Goal: Information Seeking & Learning: Check status

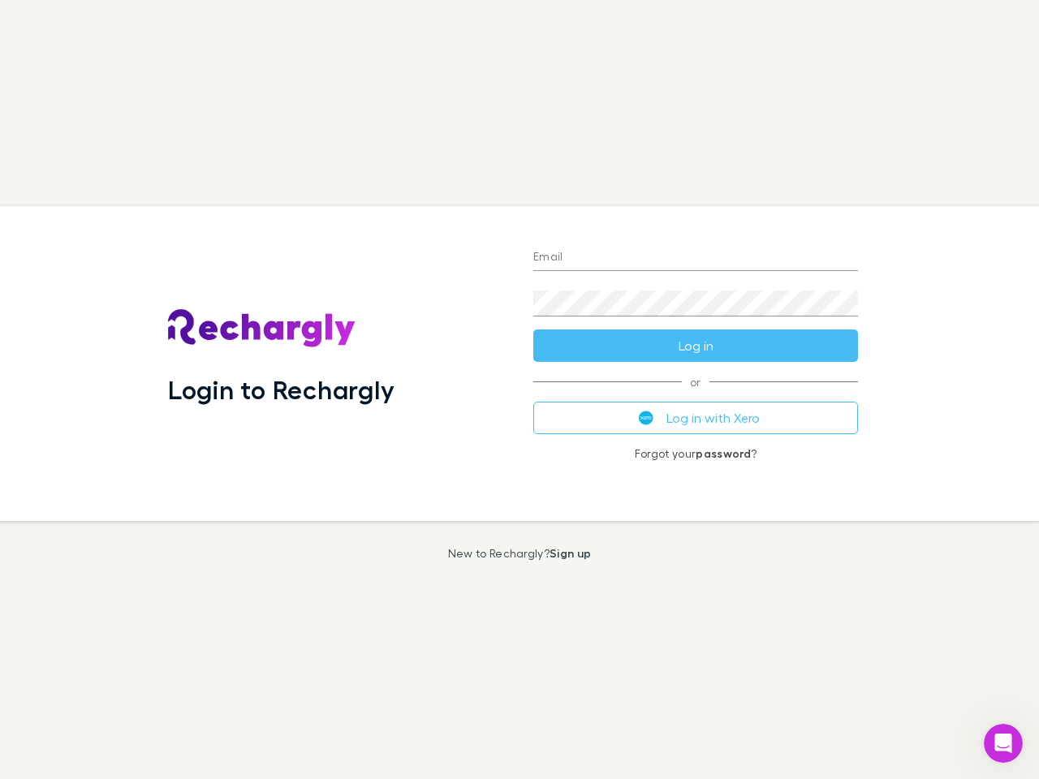
click at [520, 390] on div "Login to Rechargly" at bounding box center [337, 363] width 365 height 315
click at [696, 258] on input "Email" at bounding box center [695, 258] width 325 height 26
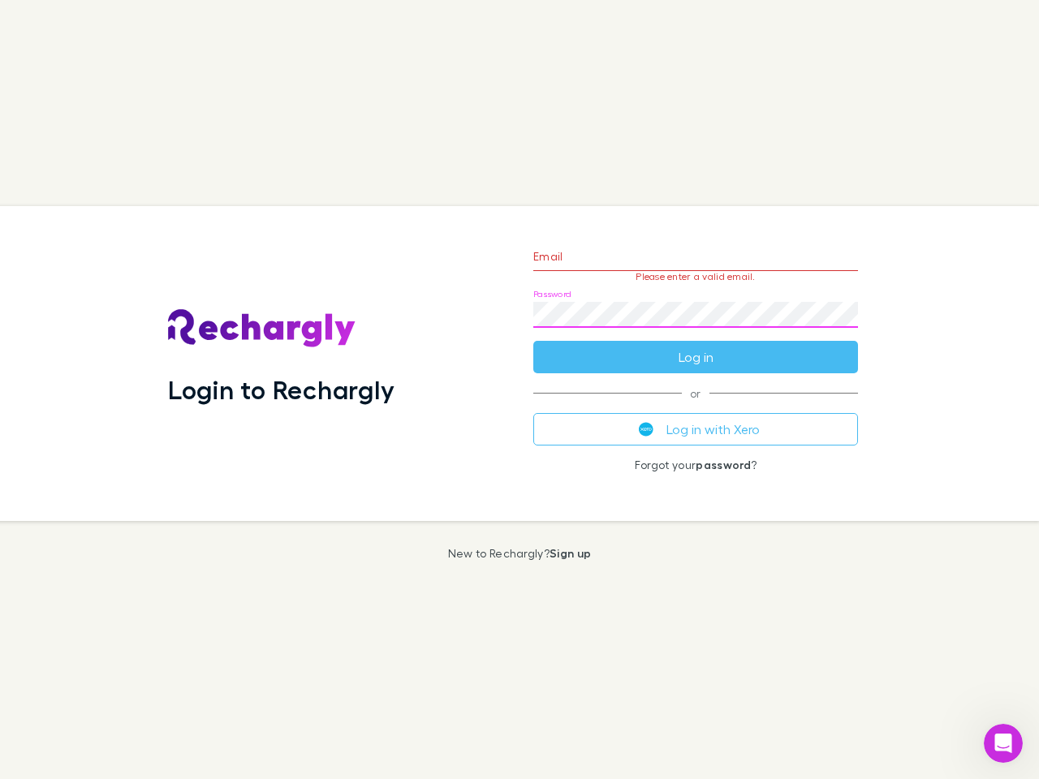
click at [696, 346] on form "Email Please enter a valid email. Password Log in" at bounding box center [695, 302] width 325 height 141
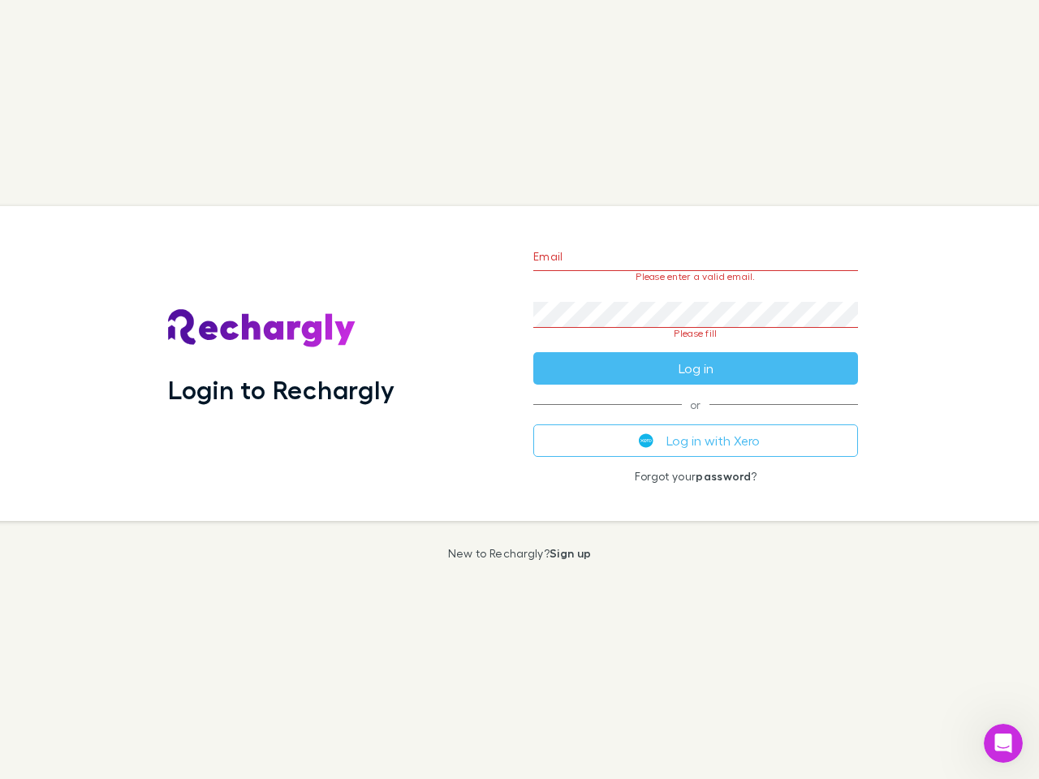
click at [696, 418] on div "Email Please enter a valid email. Password Please fill Log in or Log in with Xe…" at bounding box center [695, 363] width 351 height 315
click at [1003, 744] on icon "Open Intercom Messenger" at bounding box center [1003, 744] width 27 height 27
